Goal: Task Accomplishment & Management: Manage account settings

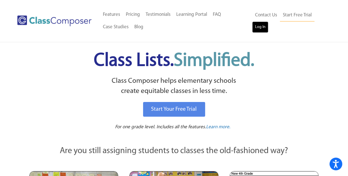
click at [261, 32] on link "Log In" at bounding box center [260, 27] width 16 height 11
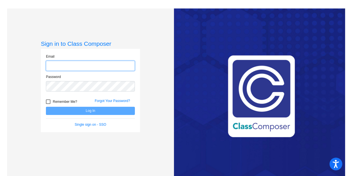
type input "[EMAIL_ADDRESS][DOMAIN_NAME]"
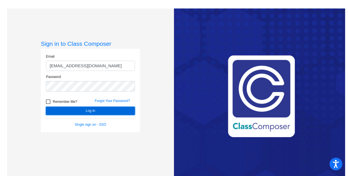
click at [95, 110] on button "Log In" at bounding box center [90, 111] width 89 height 8
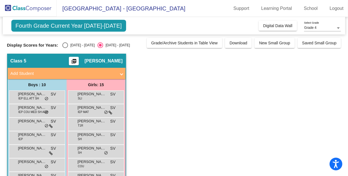
click at [64, 45] on div "Select an option" at bounding box center [65, 45] width 6 height 6
click at [65, 48] on input "[DATE] - [DATE]" at bounding box center [65, 48] width 0 height 0
radio input "true"
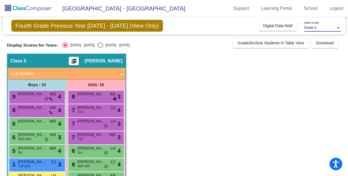
click at [327, 28] on div "Grade 4" at bounding box center [320, 28] width 32 height 4
click at [327, 28] on span "Grade 4" at bounding box center [322, 28] width 37 height 10
click at [97, 44] on div "Select an option" at bounding box center [100, 45] width 6 height 6
click at [100, 48] on input "[DATE] - [DATE]" at bounding box center [100, 48] width 0 height 0
radio input "true"
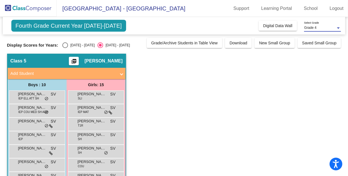
click at [312, 30] on span "Grade 4" at bounding box center [310, 28] width 12 height 4
click at [67, 42] on div at bounding box center [174, 88] width 348 height 176
click at [65, 46] on div "Select an option" at bounding box center [65, 45] width 6 height 6
click at [65, 48] on input "[DATE] - [DATE]" at bounding box center [65, 48] width 0 height 0
radio input "true"
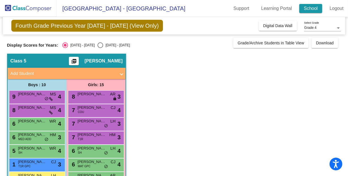
click at [310, 6] on link "School" at bounding box center [310, 8] width 23 height 9
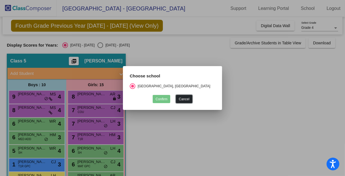
click at [185, 100] on button "Cancel" at bounding box center [184, 99] width 16 height 8
